Goal: Information Seeking & Learning: Check status

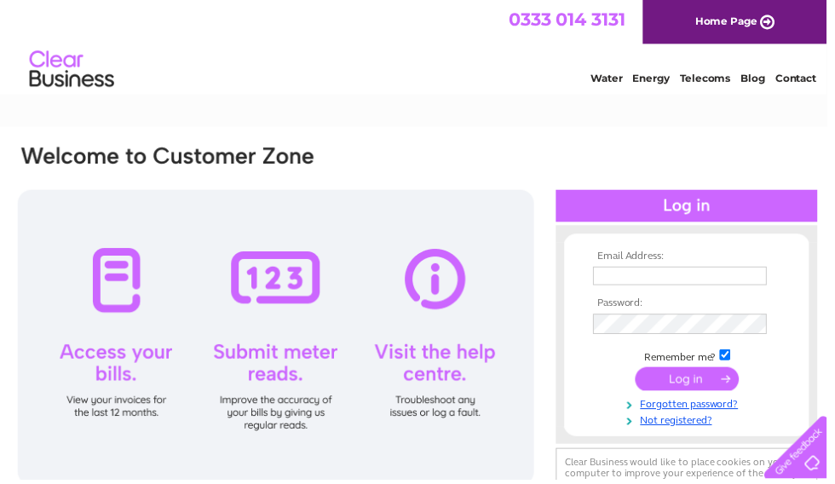
click at [665, 282] on input "text" at bounding box center [686, 278] width 175 height 19
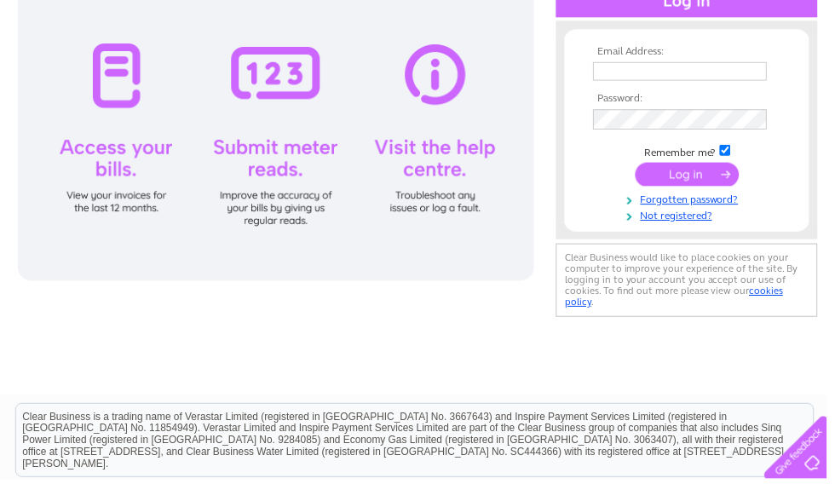
type input "flowermania104@gmail.com"
click at [698, 178] on input "submit" at bounding box center [693, 176] width 105 height 24
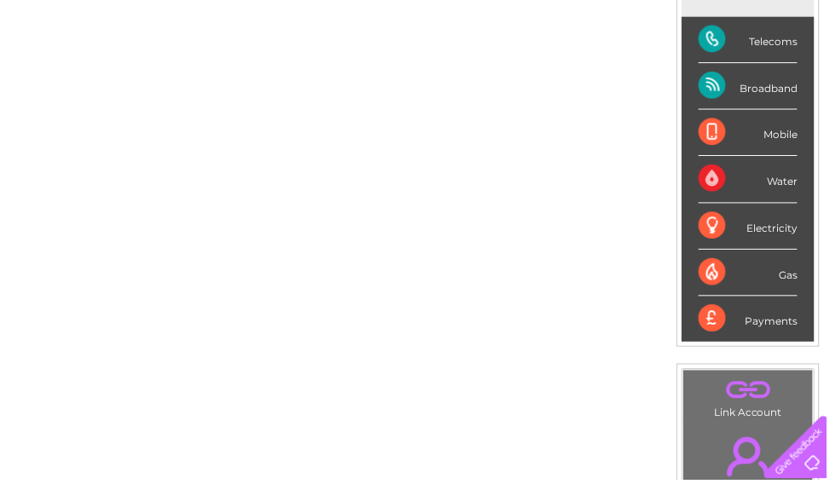
scroll to position [259, 0]
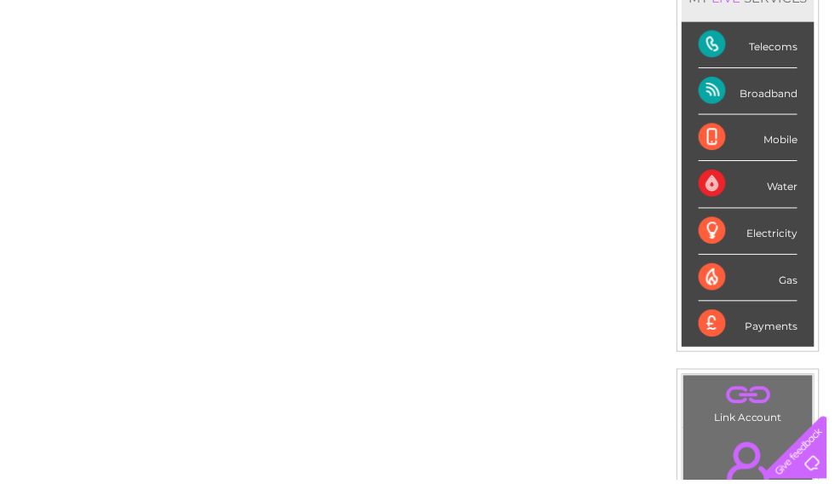
click at [732, 321] on div "Payments" at bounding box center [755, 327] width 100 height 46
click at [767, 319] on div "Payments" at bounding box center [755, 327] width 100 height 46
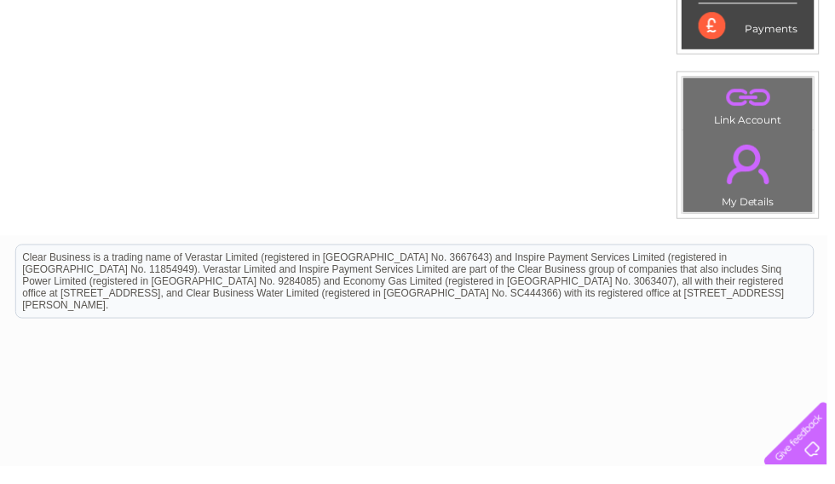
scroll to position [545, 0]
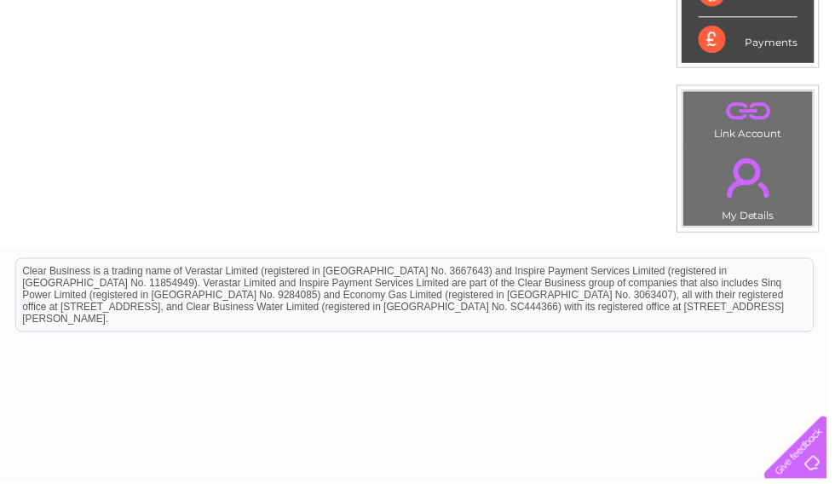
click at [755, 185] on link "." at bounding box center [755, 180] width 122 height 60
click at [759, 150] on link "." at bounding box center [755, 180] width 122 height 60
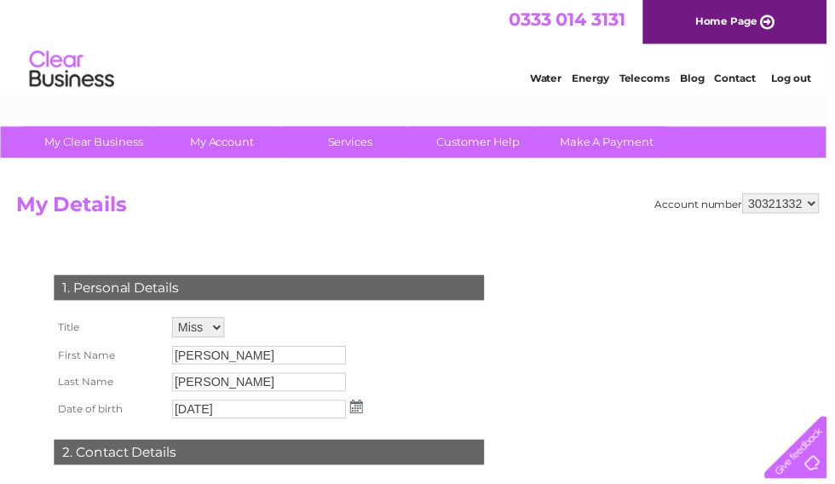
click at [650, 81] on link "Telecoms" at bounding box center [650, 78] width 51 height 13
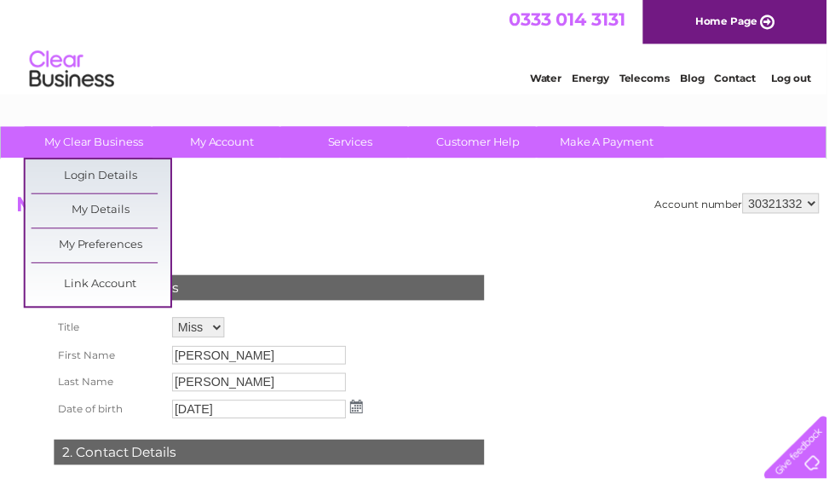
click at [289, 221] on h2 "My Details" at bounding box center [421, 211] width 811 height 32
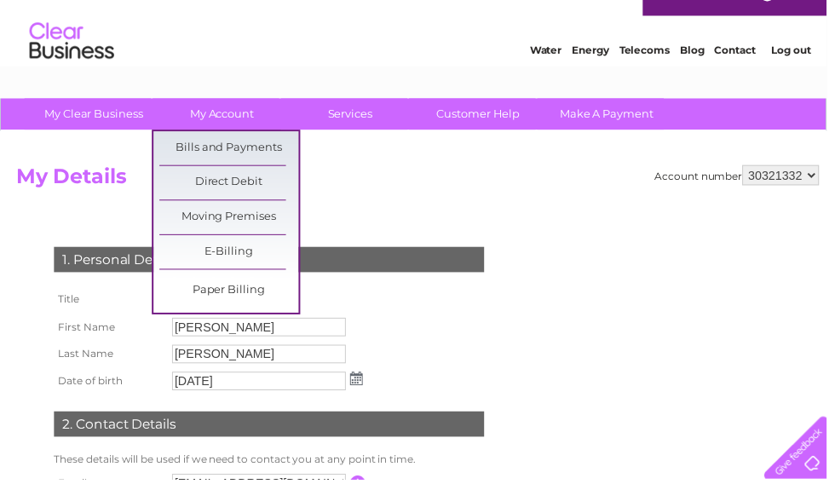
scroll to position [33, 0]
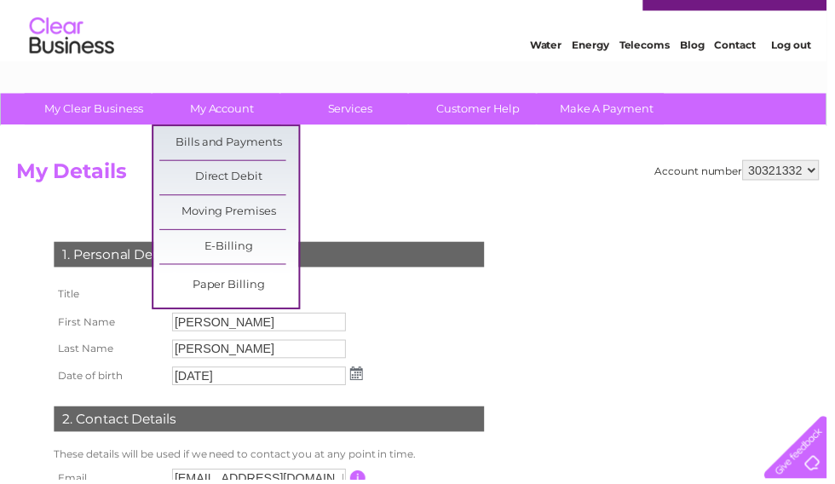
click at [267, 166] on link "Direct Debit" at bounding box center [231, 180] width 141 height 34
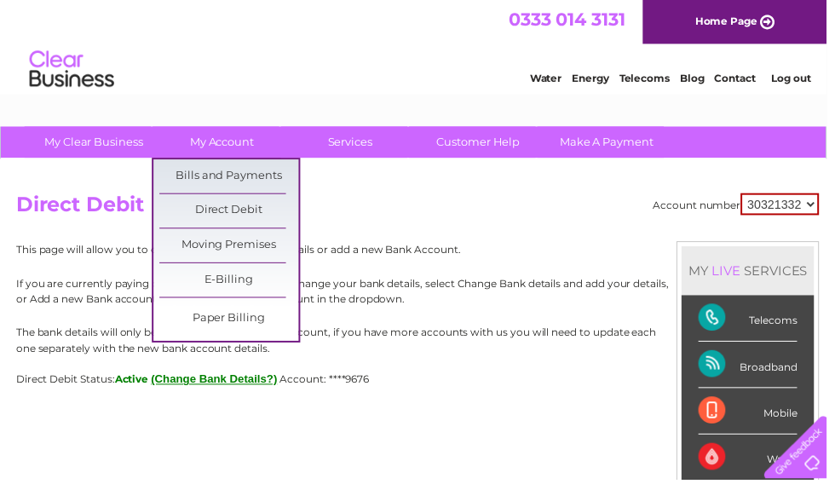
click at [257, 178] on link "Bills and Payments" at bounding box center [231, 178] width 141 height 34
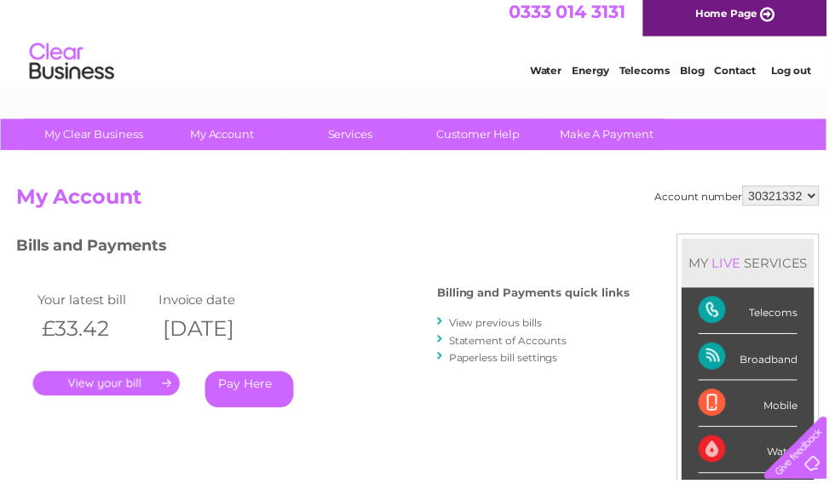
scroll to position [11, 0]
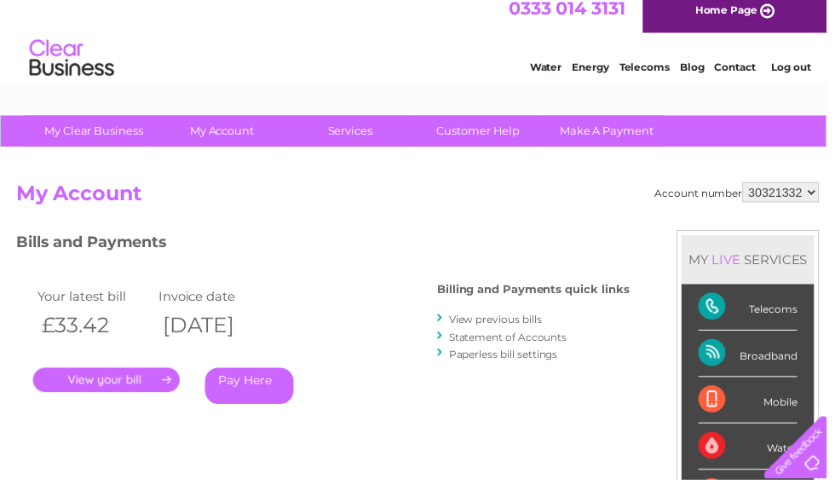
click at [124, 374] on link "." at bounding box center [107, 383] width 148 height 25
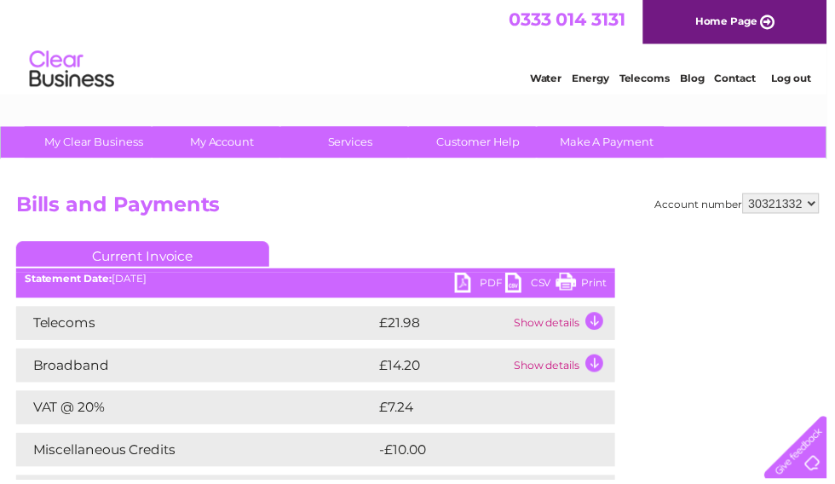
click at [593, 322] on td "Show details" at bounding box center [567, 326] width 106 height 34
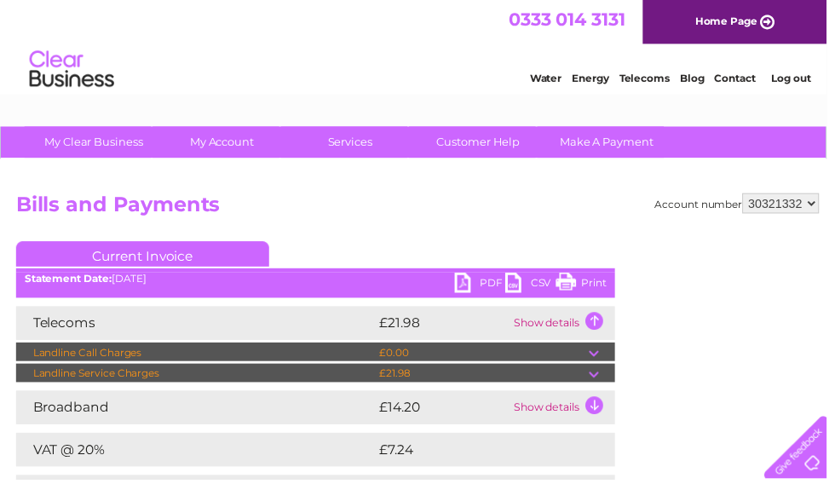
click at [591, 415] on td "Show details" at bounding box center [567, 411] width 106 height 34
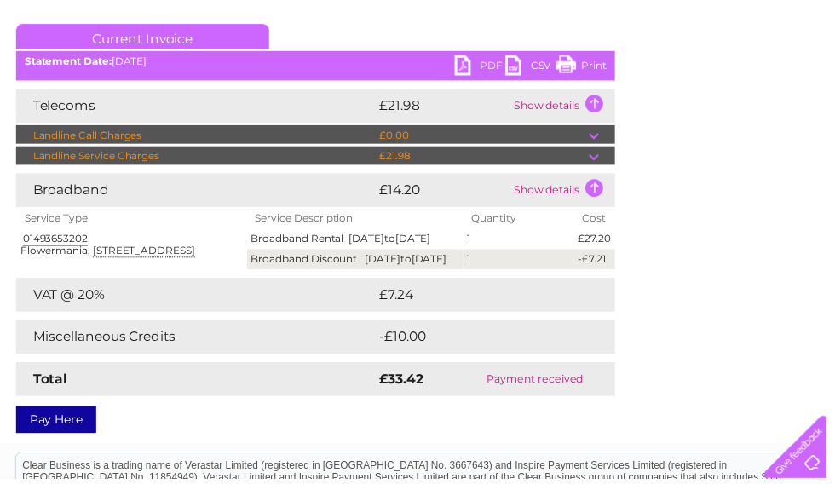
scroll to position [220, 0]
click at [550, 399] on td "Payment received" at bounding box center [540, 382] width 161 height 34
click at [526, 399] on td "Payment received" at bounding box center [540, 382] width 161 height 34
click at [554, 399] on td "Payment received" at bounding box center [540, 382] width 161 height 34
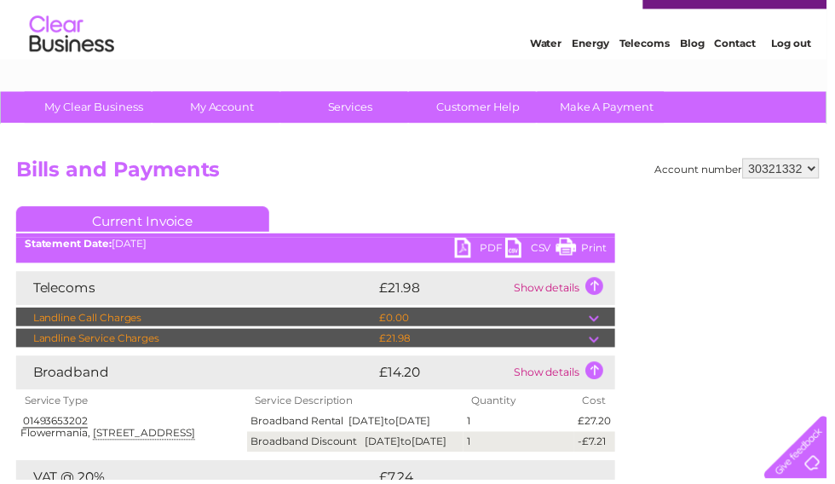
scroll to position [0, 0]
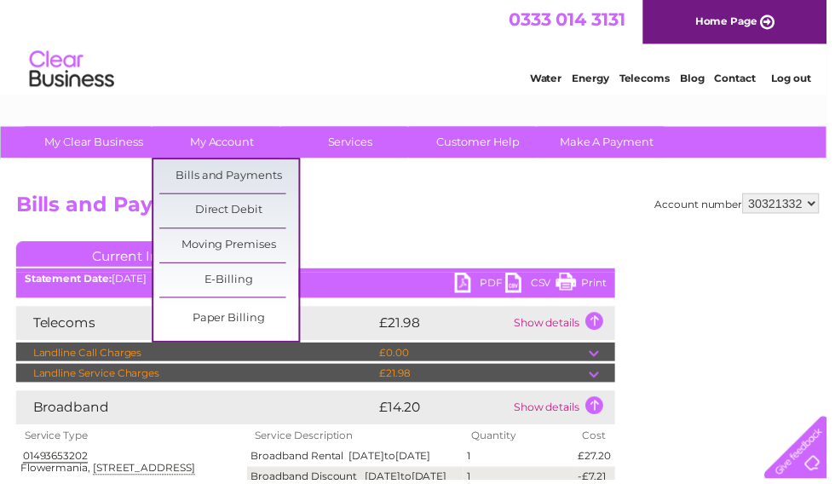
click at [225, 176] on link "Bills and Payments" at bounding box center [231, 178] width 141 height 34
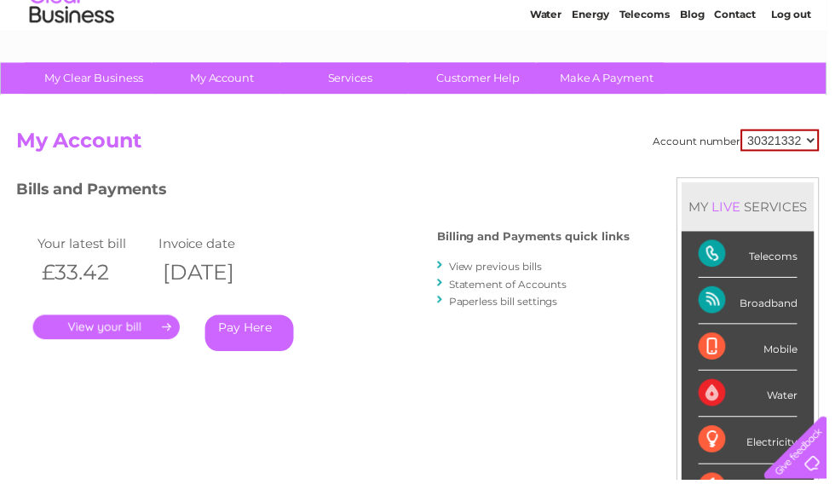
scroll to position [66, 0]
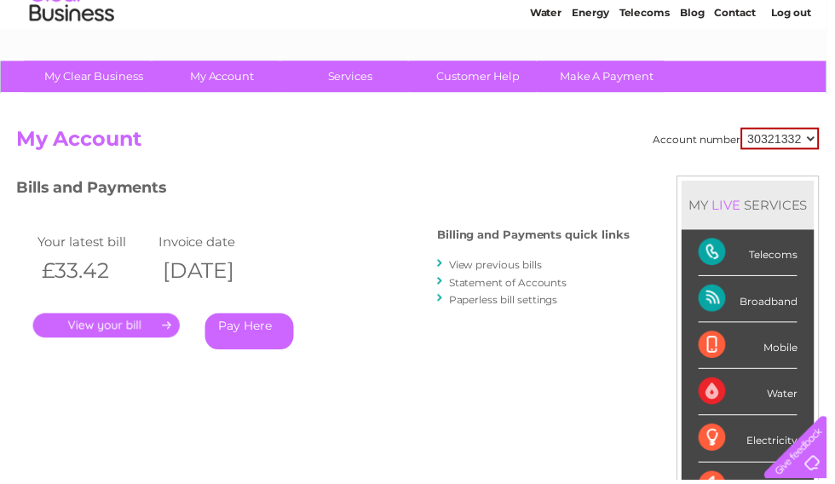
click at [580, 283] on li "Statement of Accounts" at bounding box center [538, 284] width 194 height 17
click at [496, 264] on link "View previous bills" at bounding box center [500, 267] width 94 height 13
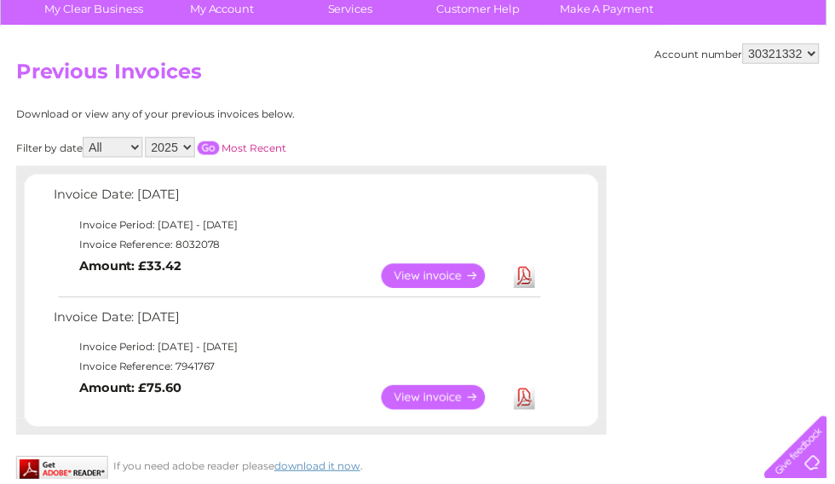
scroll to position [135, 0]
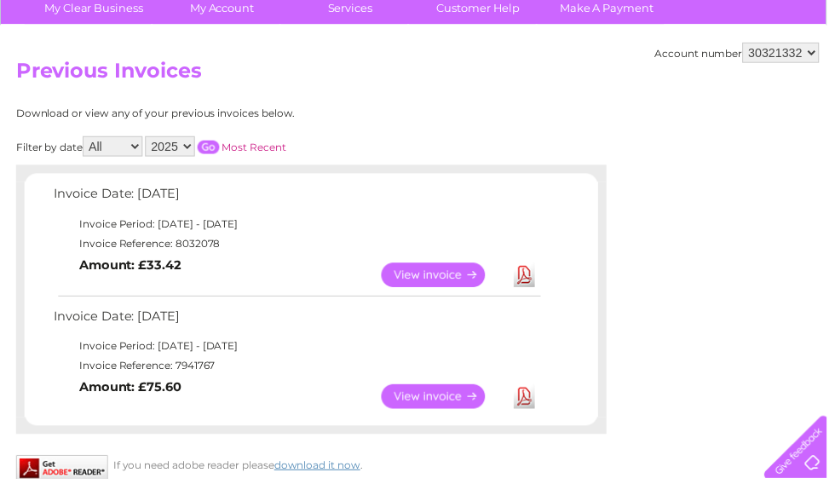
click at [449, 403] on link "View" at bounding box center [447, 400] width 125 height 25
click at [439, 388] on link "View" at bounding box center [447, 400] width 125 height 25
